Goal: Task Accomplishment & Management: Manage account settings

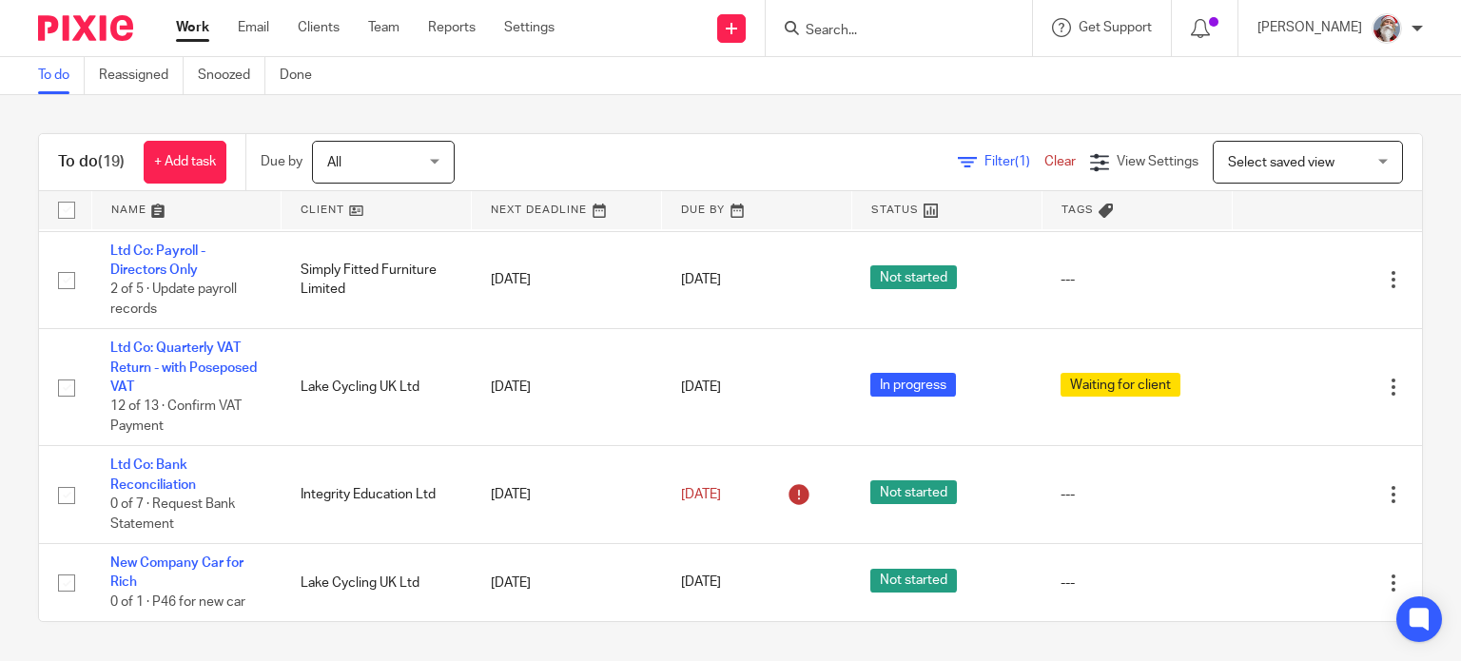
scroll to position [1415, 0]
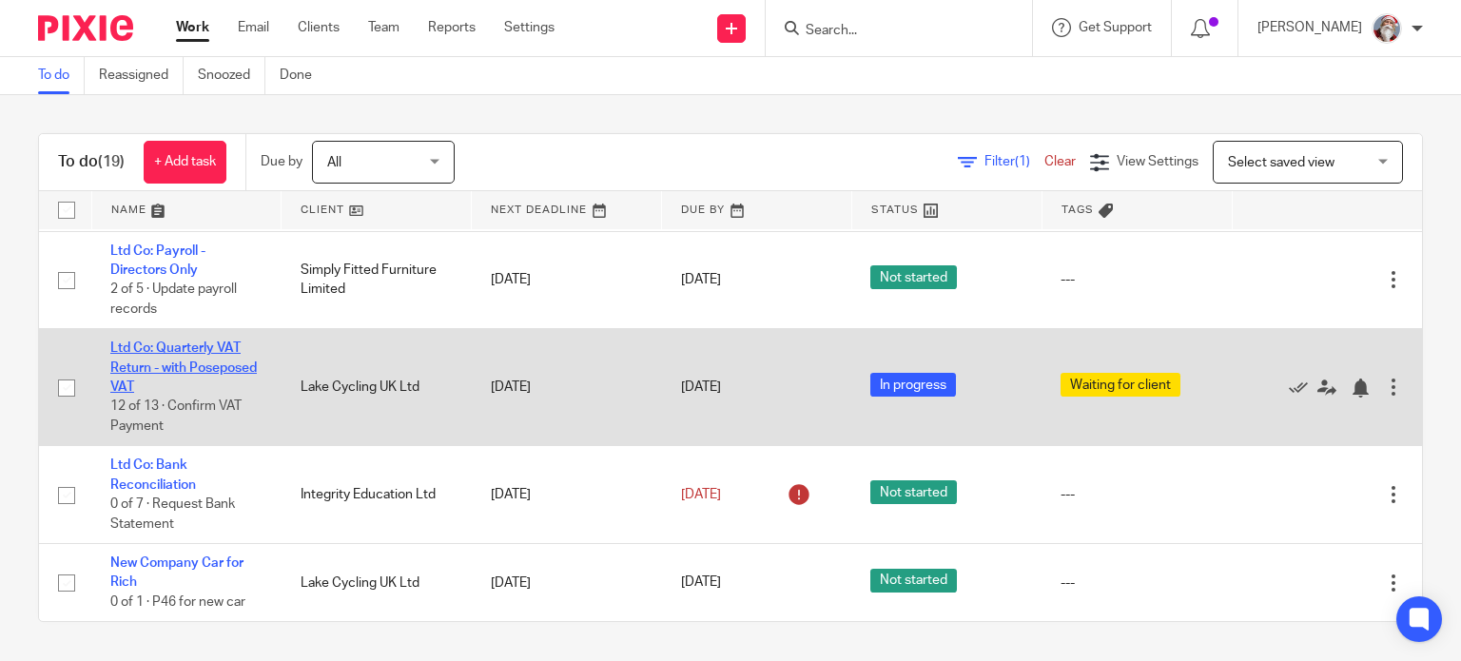
click at [197, 349] on link "Ltd Co: Quarterly VAT Return - with Poseposed VAT" at bounding box center [183, 368] width 146 height 52
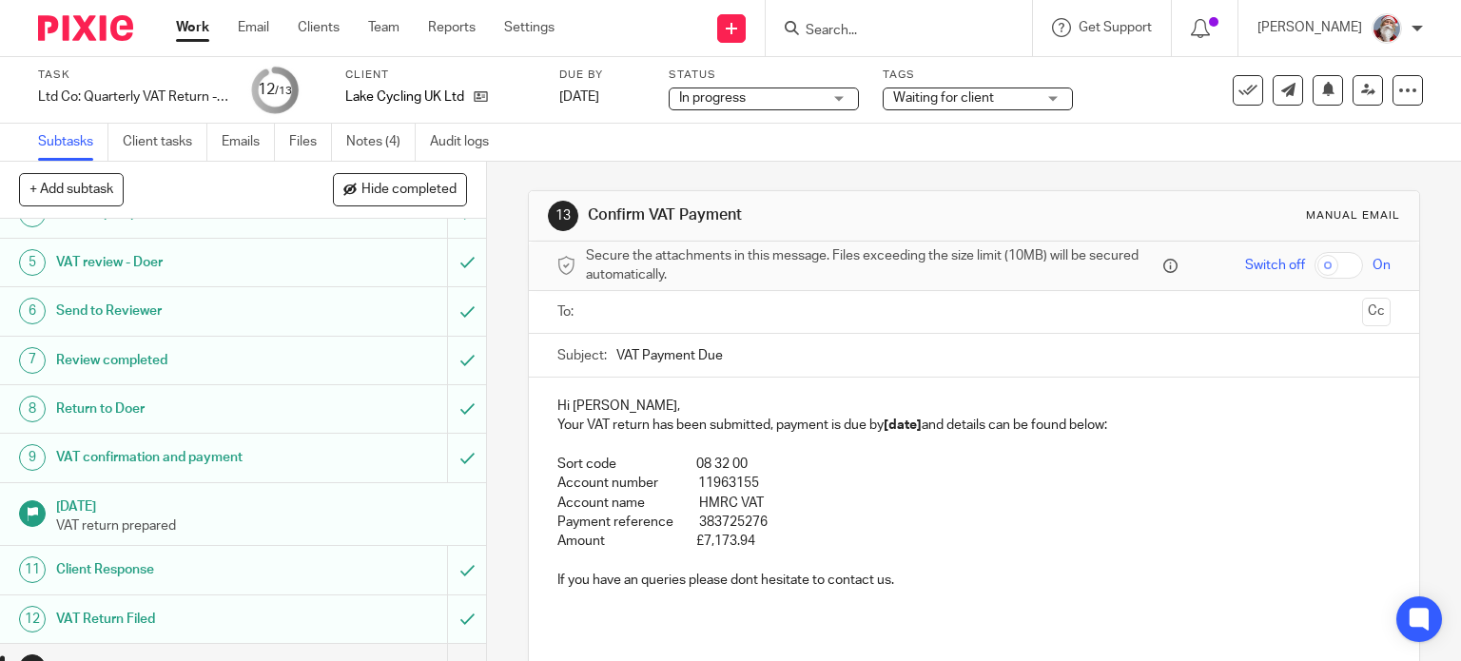
scroll to position [219, 0]
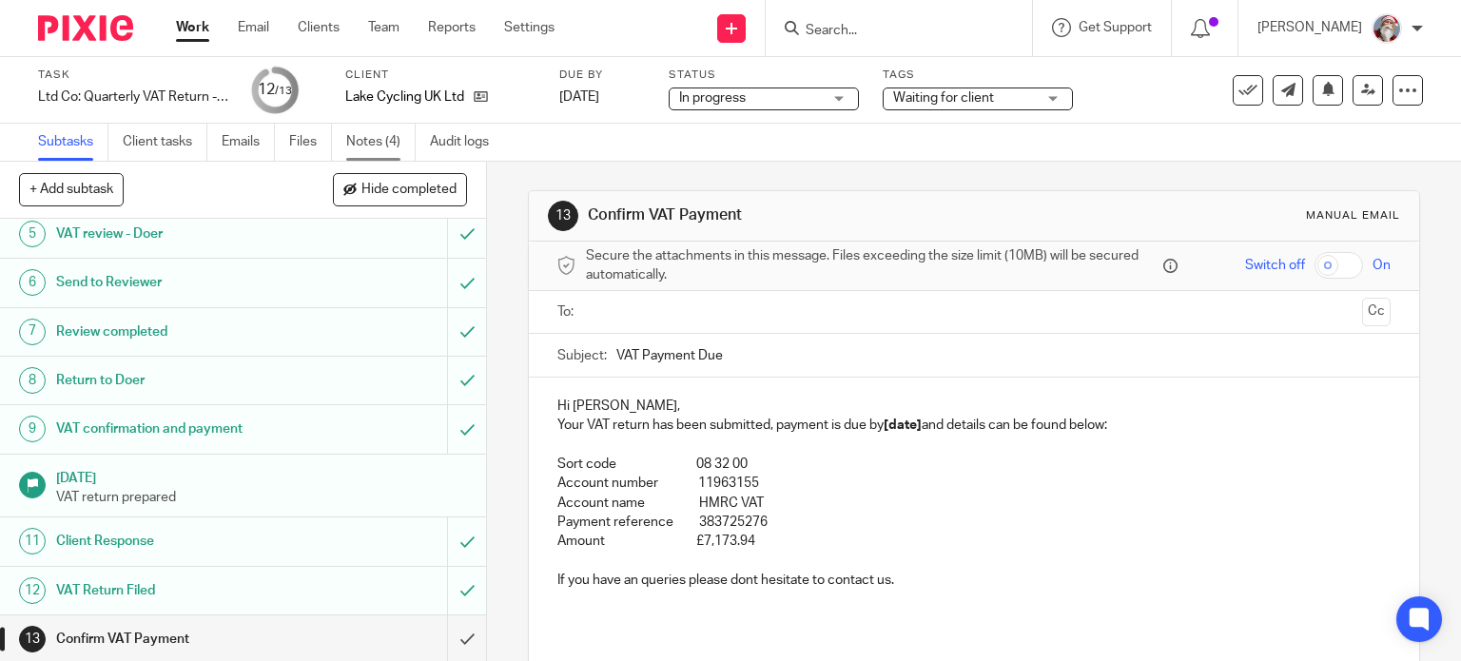
click at [379, 147] on link "Notes (4)" at bounding box center [380, 142] width 69 height 37
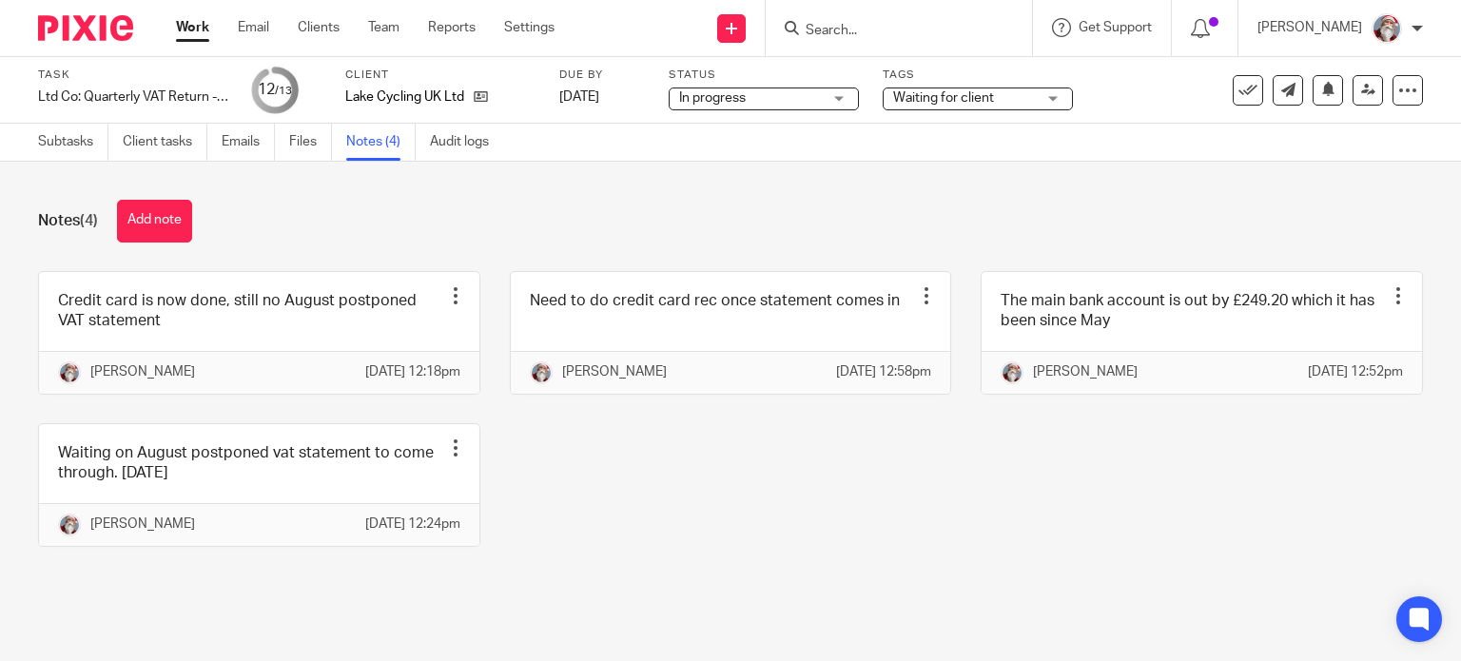
click at [192, 27] on link "Work" at bounding box center [192, 27] width 33 height 19
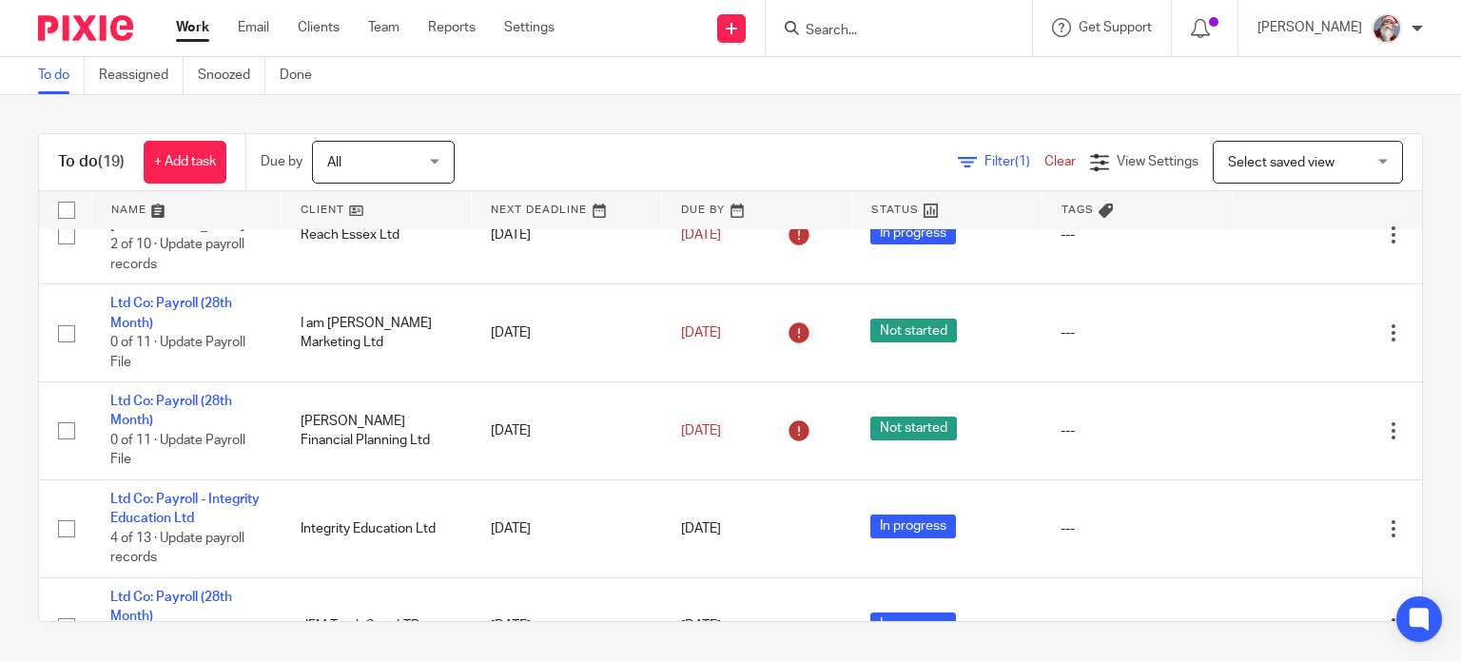
scroll to position [989, 0]
